Goal: Information Seeking & Learning: Find specific page/section

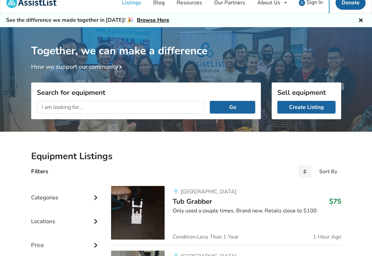
click at [105, 104] on input "text" at bounding box center [121, 107] width 168 height 13
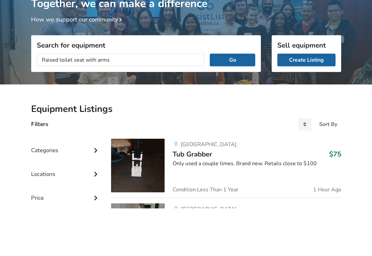
click at [243, 101] on button "Go" at bounding box center [232, 107] width 45 height 13
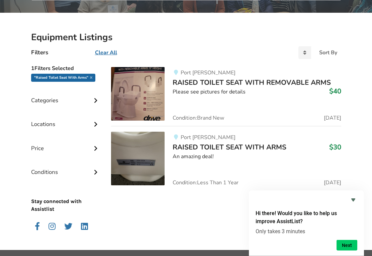
scroll to position [128, 0]
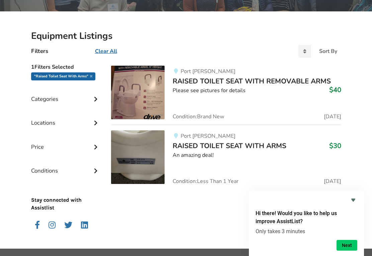
click at [355, 204] on icon "Hide survey" at bounding box center [353, 200] width 8 height 8
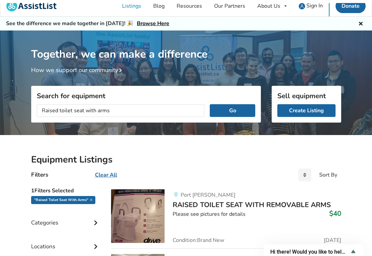
scroll to position [0, 0]
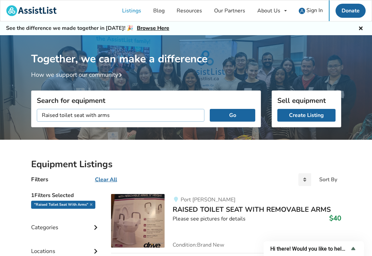
click at [116, 115] on input "Raised toilet seat with arms" at bounding box center [121, 115] width 168 height 13
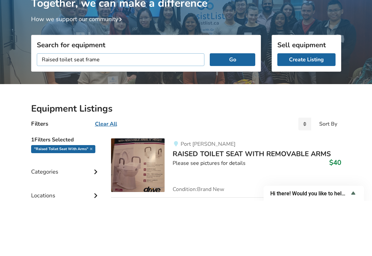
click at [232, 109] on button "Go" at bounding box center [232, 115] width 45 height 13
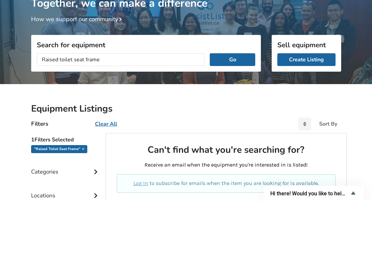
click at [221, 109] on button "Go" at bounding box center [232, 115] width 45 height 13
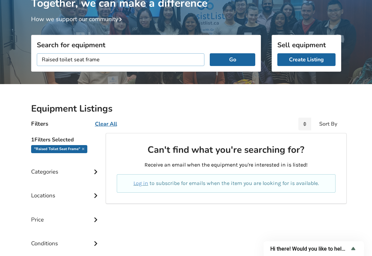
click at [115, 59] on input "Raised toilet seat frame" at bounding box center [121, 59] width 168 height 13
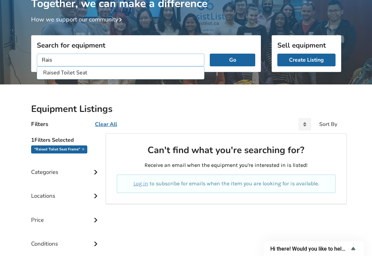
type input "Rai"
type input "Toilet safety frame"
click at [232, 59] on button "Go" at bounding box center [232, 60] width 45 height 13
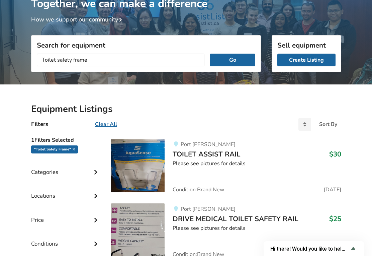
click at [237, 61] on button "Go" at bounding box center [232, 60] width 45 height 13
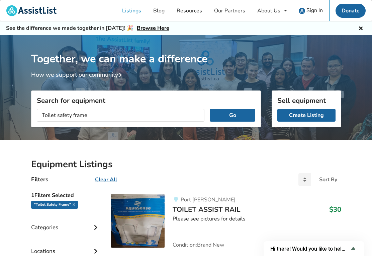
scroll to position [650, 0]
